Goal: Task Accomplishment & Management: Complete application form

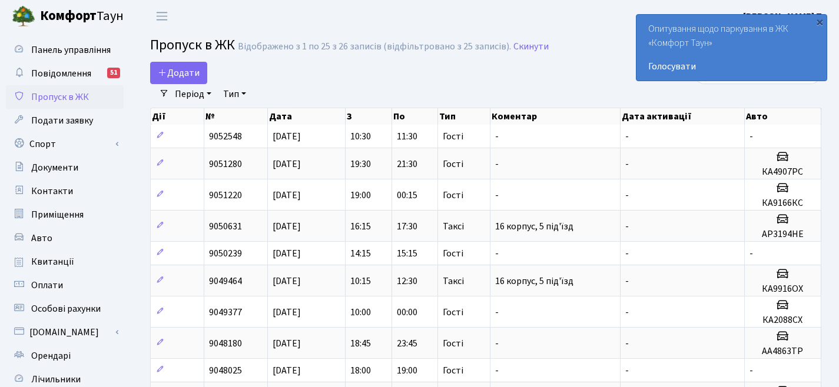
select select "25"
click at [204, 76] on link "Додати" at bounding box center [178, 73] width 57 height 22
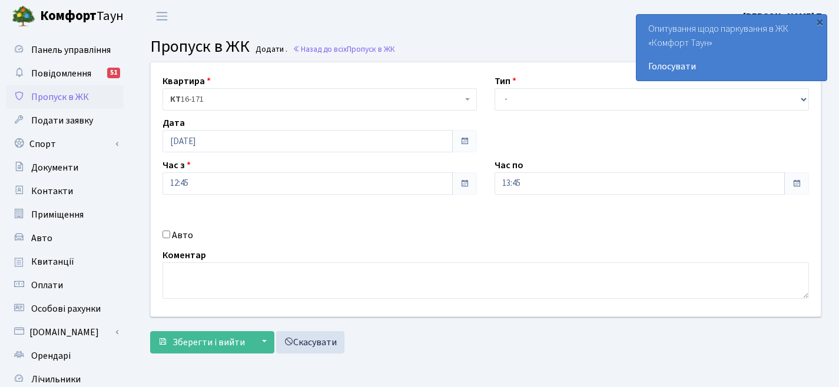
click at [168, 235] on input "Авто" at bounding box center [166, 235] width 8 height 8
checkbox input "true"
click at [511, 227] on input "text" at bounding box center [651, 225] width 314 height 22
paste input "Наталія"
type input "Наталія"
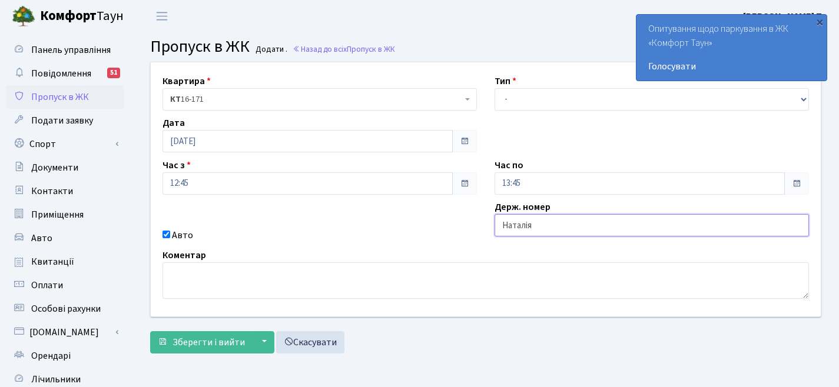
drag, startPoint x: 558, startPoint y: 227, endPoint x: 423, endPoint y: 220, distance: 135.6
click at [447, 220] on div "Квартира <b>КТ</b>&nbsp;&nbsp;&nbsp;&nbsp;16-171 КТ 16-171 Тип - Доставка Таксі…" at bounding box center [486, 189] width 688 height 254
click at [517, 224] on input "text" at bounding box center [651, 225] width 314 height 22
paste input "Ка1169сI"
type input "Ка1169сI"
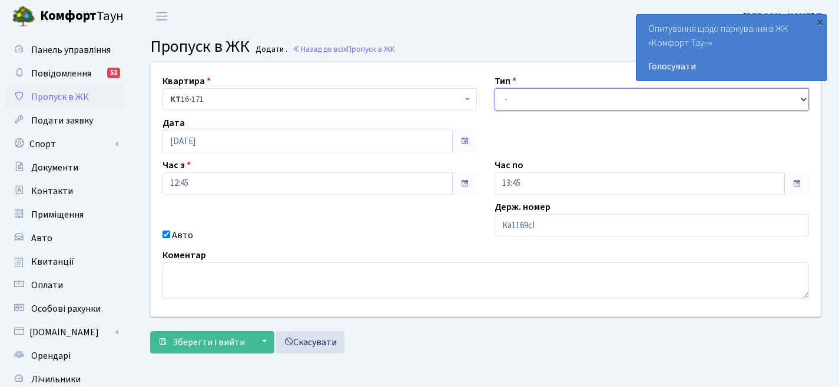
click at [503, 99] on select "- Доставка Таксі Гості Сервіс" at bounding box center [651, 99] width 314 height 22
select select "3"
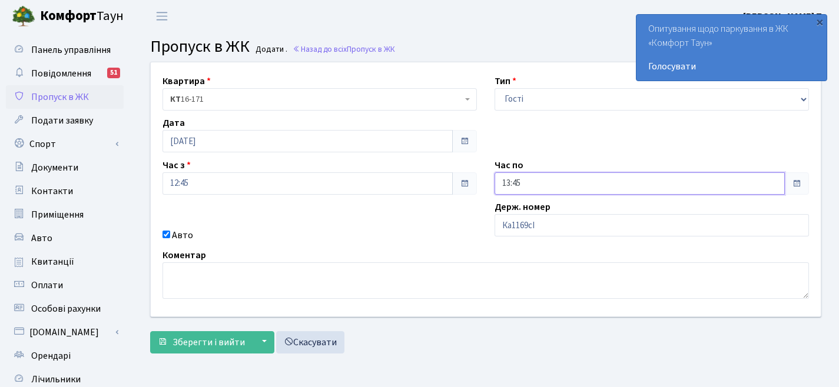
click at [768, 190] on input "13:45" at bounding box center [639, 183] width 290 height 22
drag, startPoint x: 512, startPoint y: 56, endPoint x: 519, endPoint y: 56, distance: 7.1
click at [514, 56] on icon at bounding box center [527, 50] width 32 height 32
click at [519, 56] on icon at bounding box center [527, 50] width 32 height 32
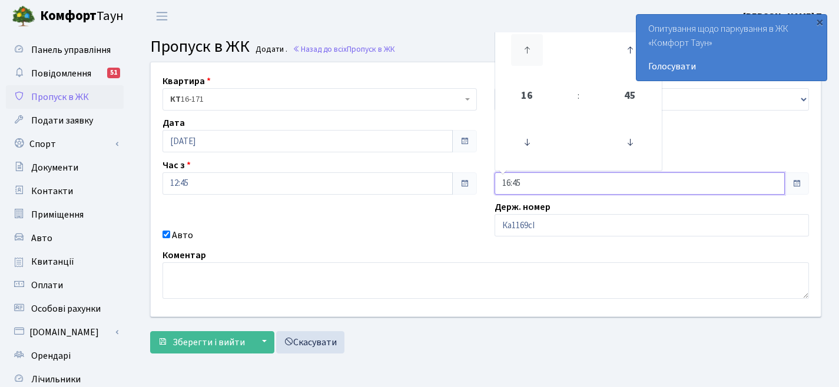
click at [519, 56] on icon at bounding box center [527, 50] width 32 height 32
type input "18:45"
click at [218, 356] on div "Квартира <b>КТ</b>&nbsp;&nbsp;&nbsp;&nbsp;16-171 КТ 16-171 Тип - Доставка Таксі…" at bounding box center [485, 211] width 689 height 298
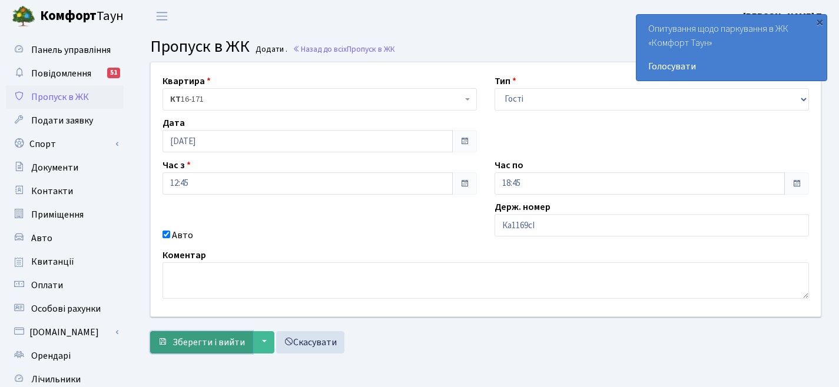
click at [215, 347] on span "Зберегти і вийти" at bounding box center [208, 342] width 72 height 13
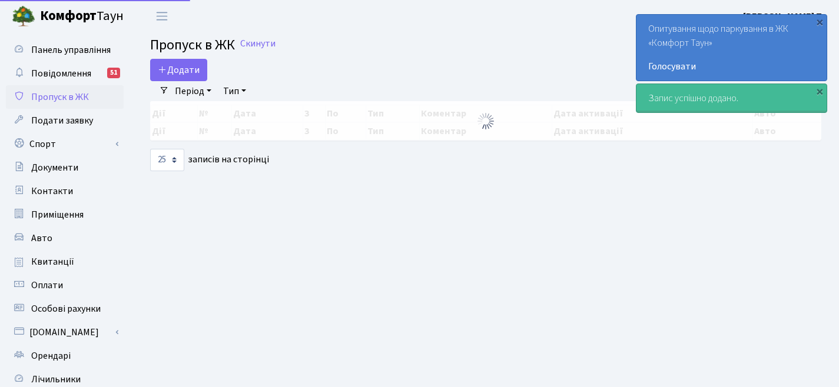
select select "25"
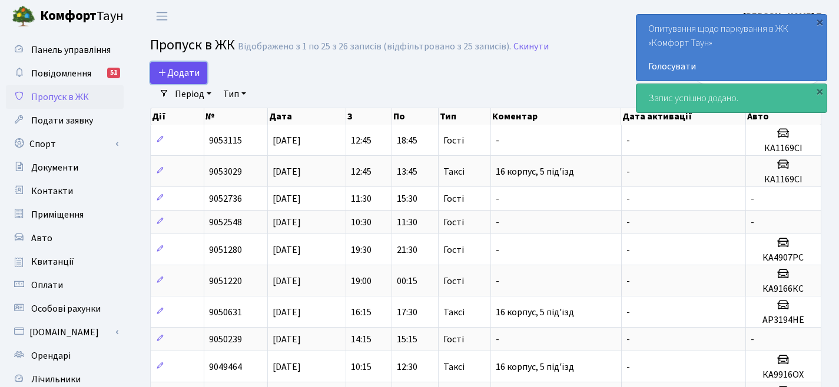
click at [197, 68] on span "Додати" at bounding box center [179, 73] width 42 height 13
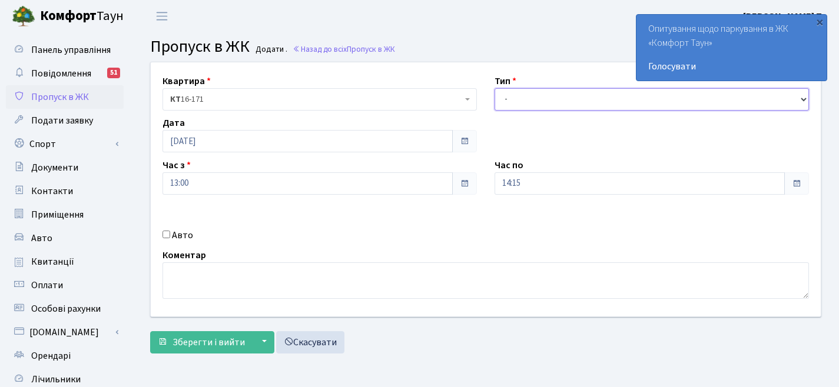
click at [538, 98] on select "- Доставка Таксі Гості Сервіс" at bounding box center [651, 99] width 314 height 22
select select "3"
click at [490, 188] on div "Час по 14:15" at bounding box center [652, 176] width 332 height 36
click at [462, 183] on span at bounding box center [464, 183] width 9 height 9
click at [453, 185] on span at bounding box center [464, 183] width 25 height 22
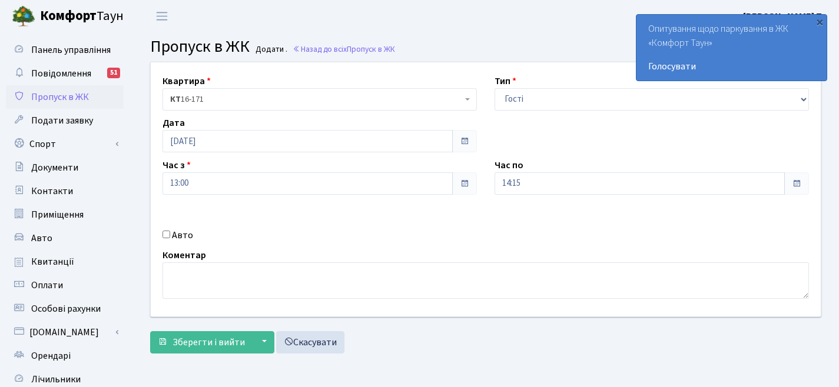
click at [462, 184] on span at bounding box center [464, 183] width 9 height 9
drag, startPoint x: 835, startPoint y: 182, endPoint x: 782, endPoint y: 183, distance: 53.0
click at [837, 182] on div "Квартира <b>КТ</b>&nbsp;&nbsp;&nbsp;&nbsp;16-171 КТ 16-171 Тип - Доставка Таксі…" at bounding box center [485, 211] width 706 height 298
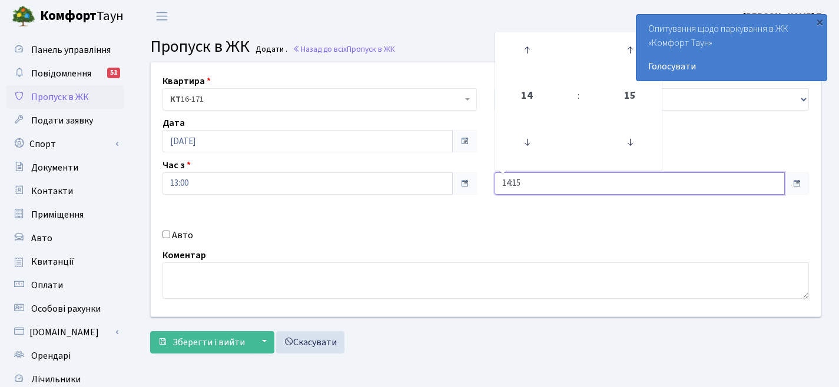
click at [774, 183] on input "14:15" at bounding box center [639, 183] width 290 height 22
click at [529, 48] on icon at bounding box center [527, 50] width 32 height 32
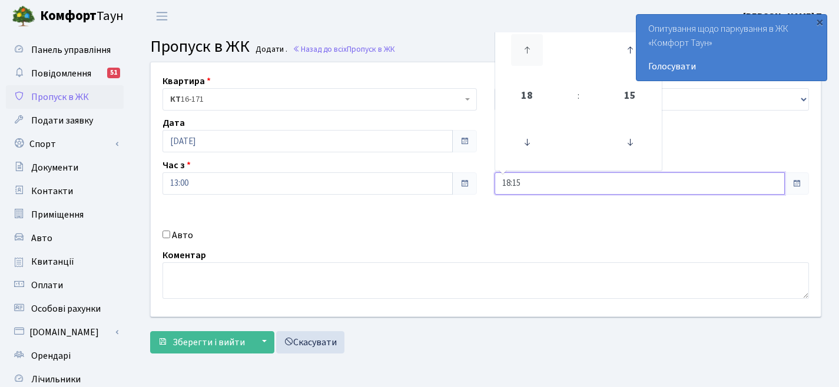
click at [529, 48] on icon at bounding box center [527, 50] width 32 height 32
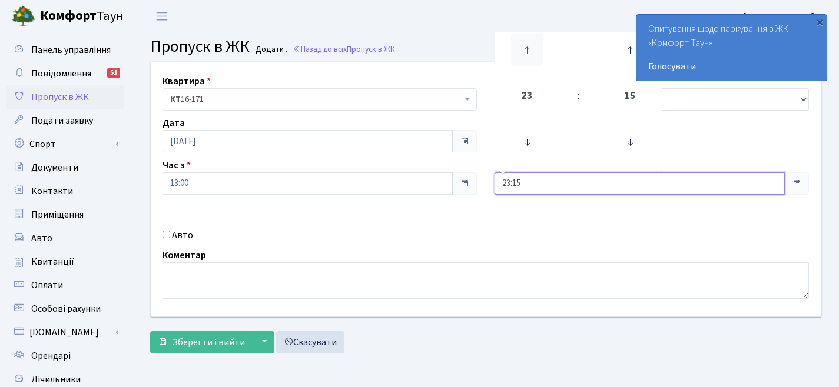
click at [529, 48] on icon at bounding box center [527, 50] width 32 height 32
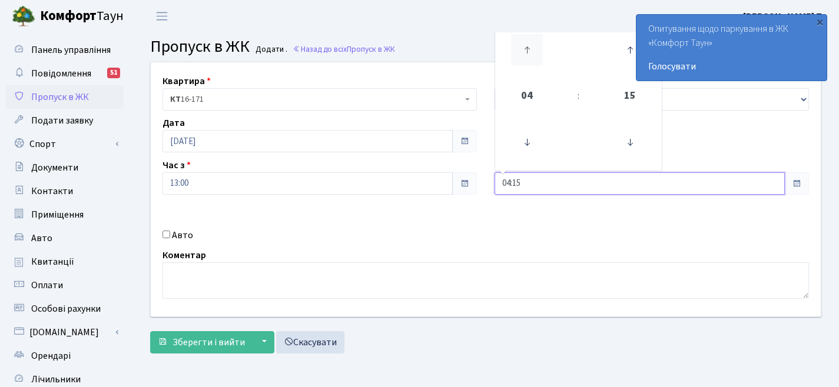
click at [529, 49] on icon at bounding box center [527, 50] width 32 height 32
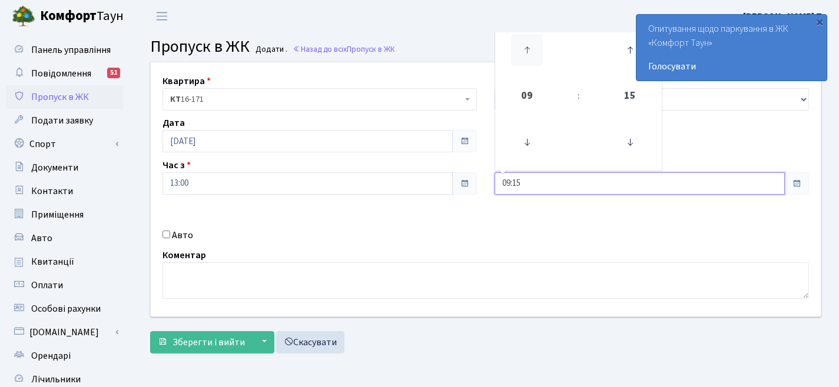
click at [529, 48] on icon at bounding box center [527, 50] width 32 height 32
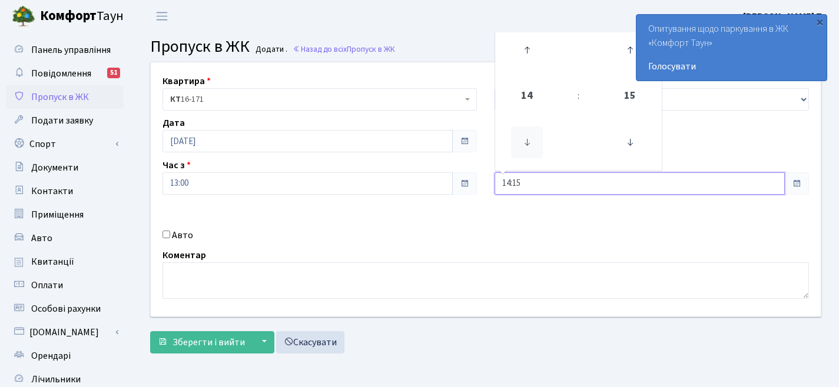
click at [527, 144] on icon at bounding box center [527, 143] width 32 height 32
type input "12:15"
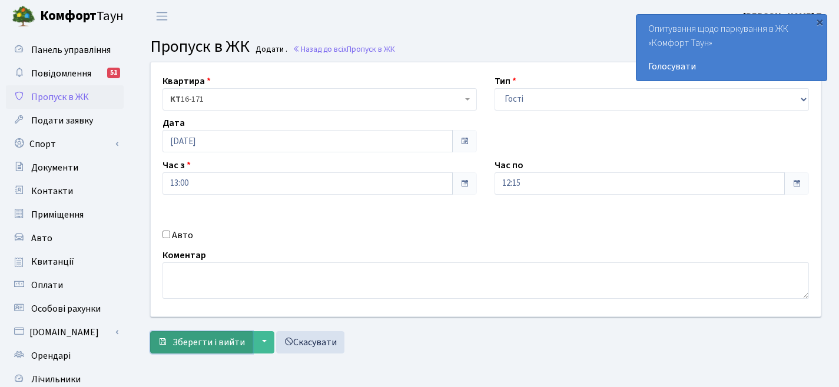
click at [201, 348] on span "Зберегти і вийти" at bounding box center [208, 342] width 72 height 13
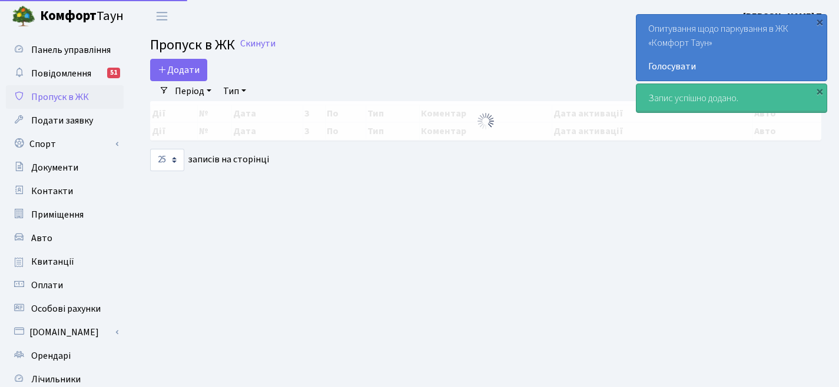
select select "25"
